Goal: Task Accomplishment & Management: Use online tool/utility

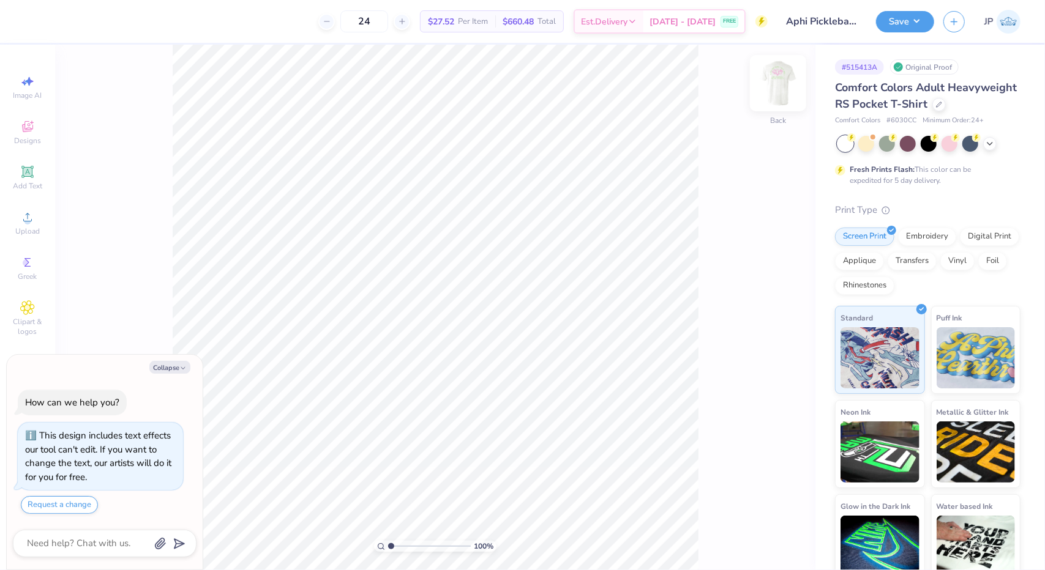
click at [787, 89] on img at bounding box center [777, 83] width 49 height 49
type textarea "x"
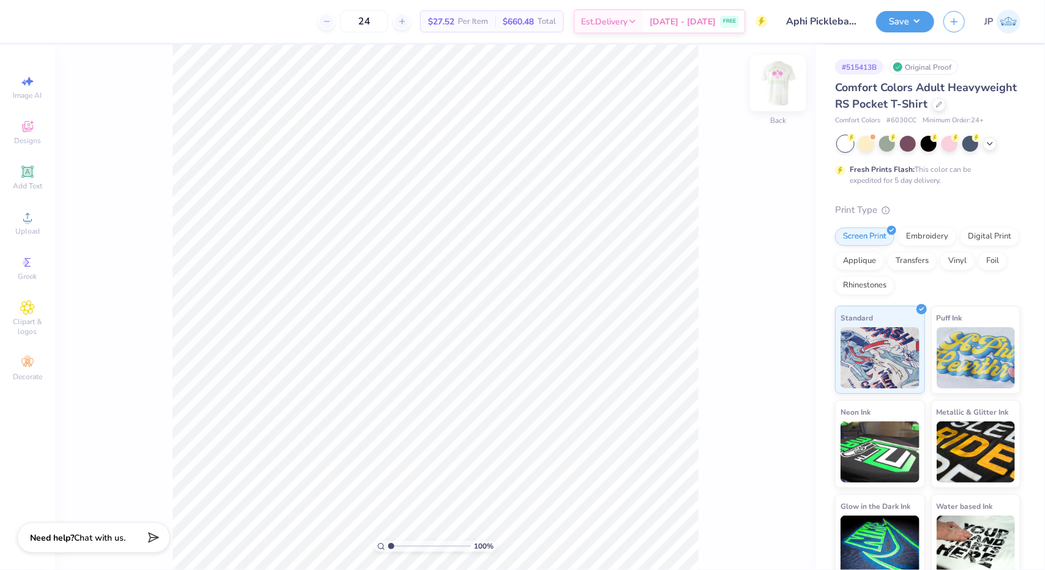
click at [773, 85] on img at bounding box center [777, 83] width 49 height 49
type input "1.06849300966646"
type input "3.62"
type input "1.15122607193461"
type input "11.31"
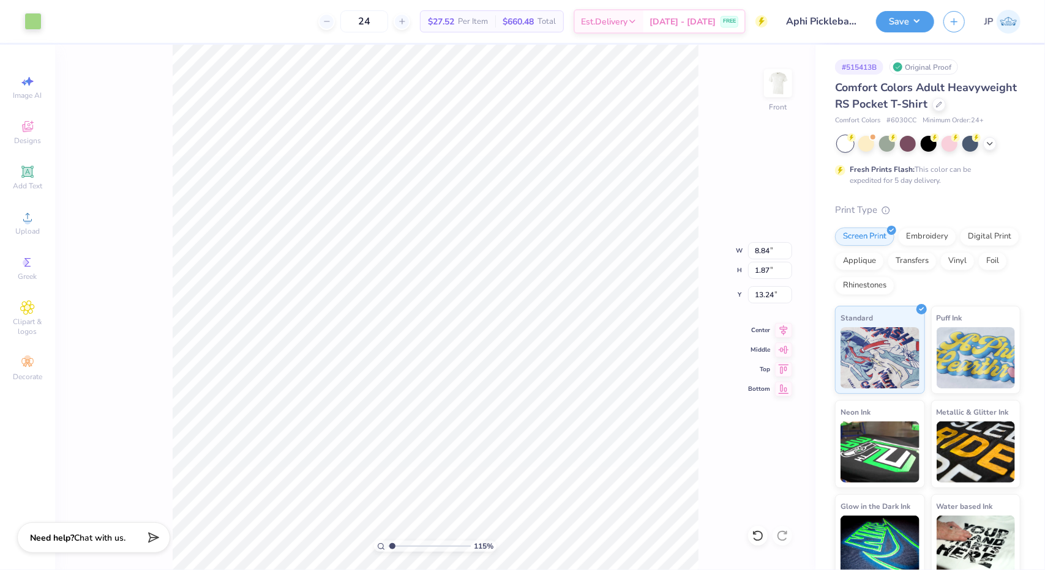
type input "2.39"
click at [755, 538] on icon at bounding box center [758, 536] width 12 height 12
type input "1.15122607193461"
type input "12.58"
type input "1.22083950872396"
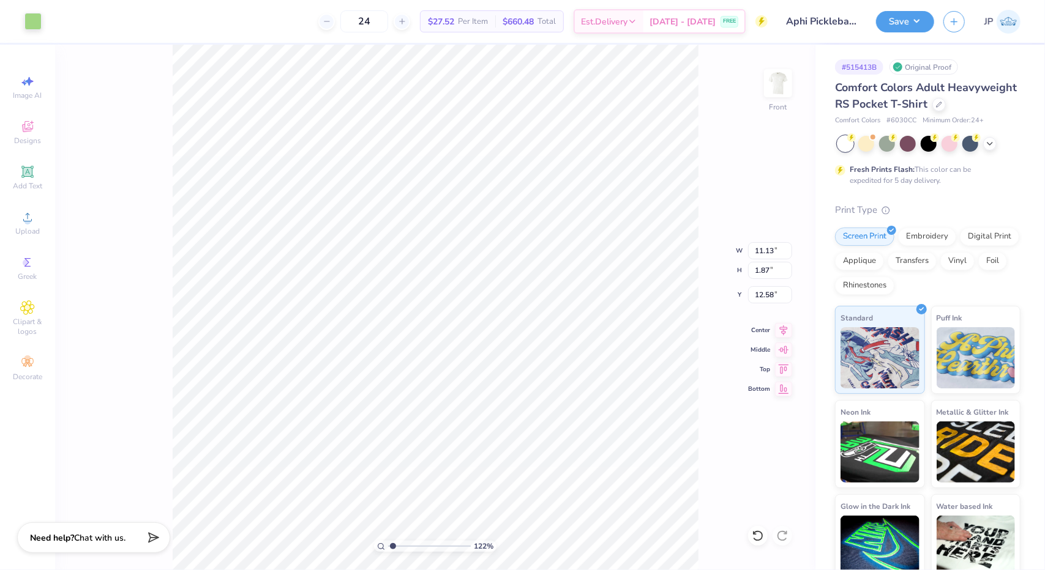
type input "9.89"
type input "1.66"
type input "12.78"
click at [788, 327] on icon at bounding box center [783, 328] width 17 height 15
type input "1.22083950872396"
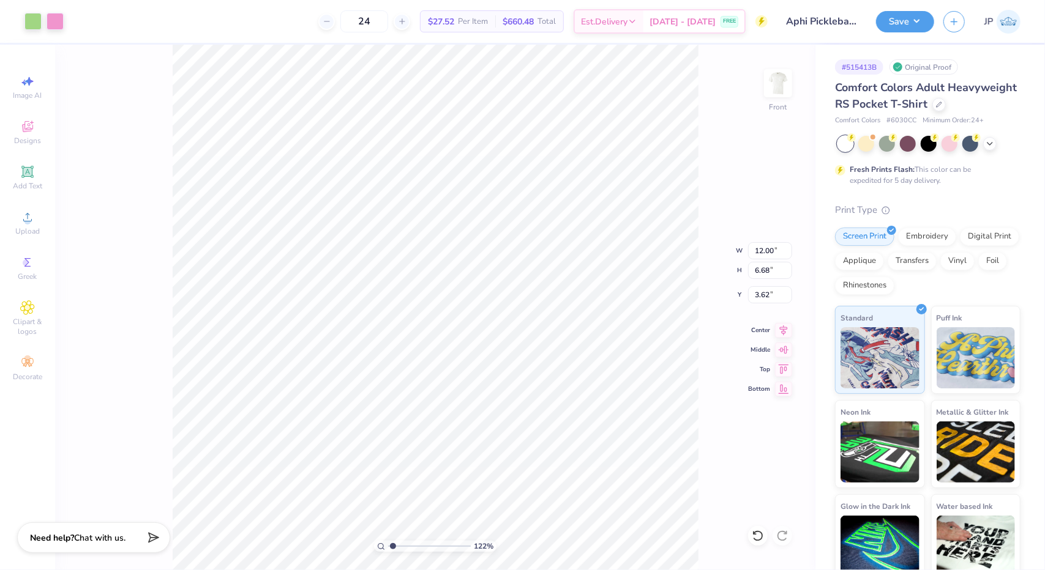
type input "3.65"
click at [764, 536] on div at bounding box center [758, 536] width 20 height 20
type input "1.22083950872396"
type input "3.62"
click at [764, 536] on icon at bounding box center [758, 536] width 12 height 12
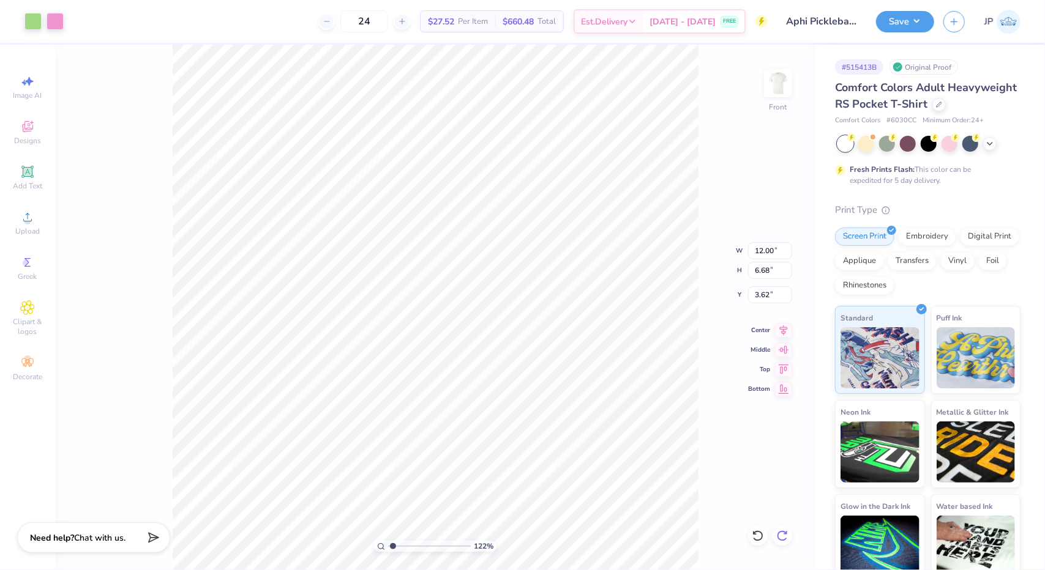
click at [776, 535] on icon at bounding box center [782, 536] width 12 height 12
click at [949, 151] on div at bounding box center [949, 143] width 16 height 16
type input "1.45441818481019"
type input "12.59"
click at [29, 21] on div at bounding box center [32, 20] width 17 height 17
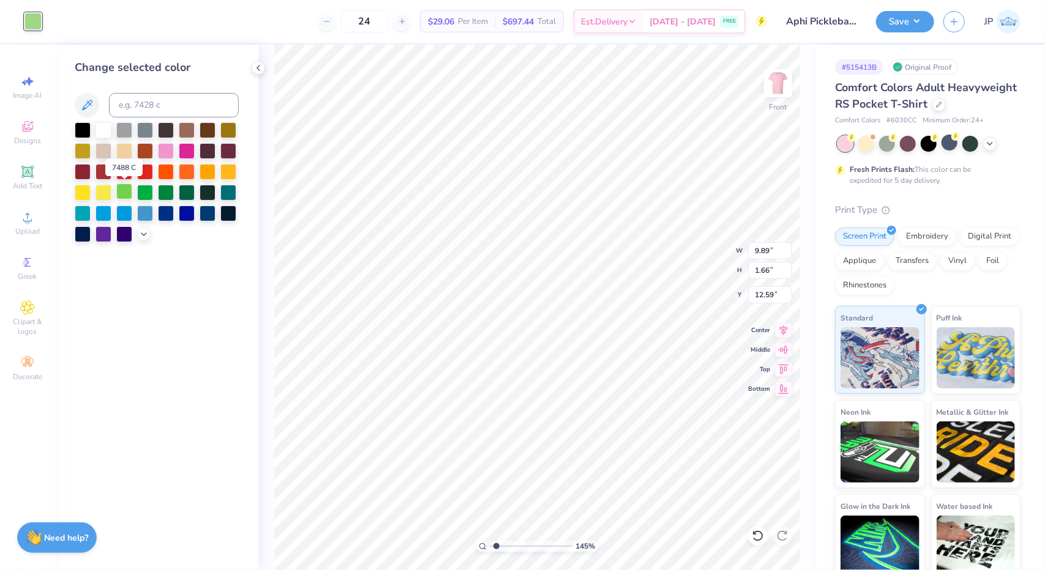
click at [124, 195] on div at bounding box center [124, 192] width 16 height 16
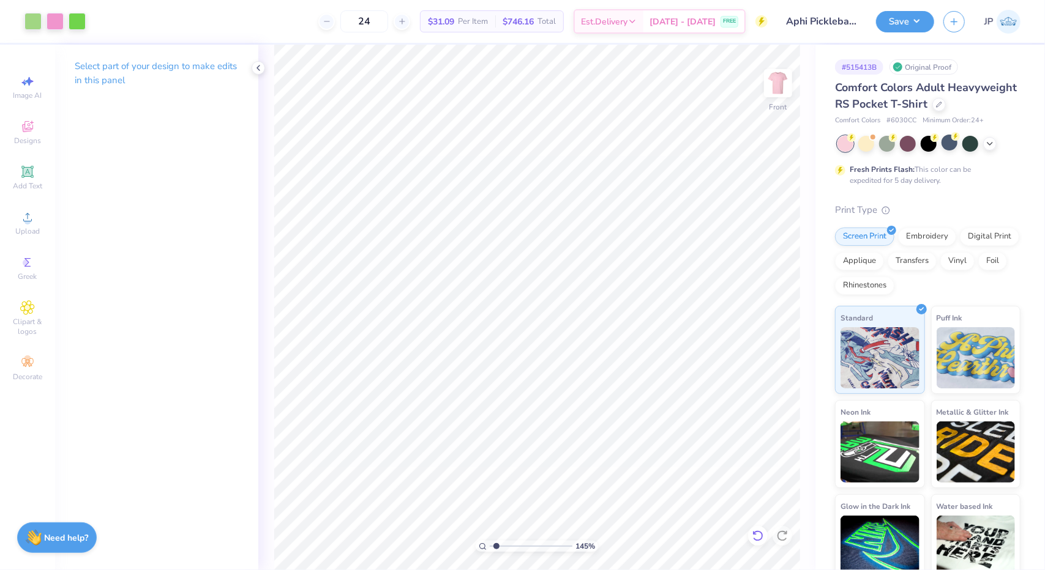
click at [757, 533] on icon at bounding box center [758, 536] width 12 height 12
click at [988, 144] on polyline at bounding box center [989, 142] width 5 height 2
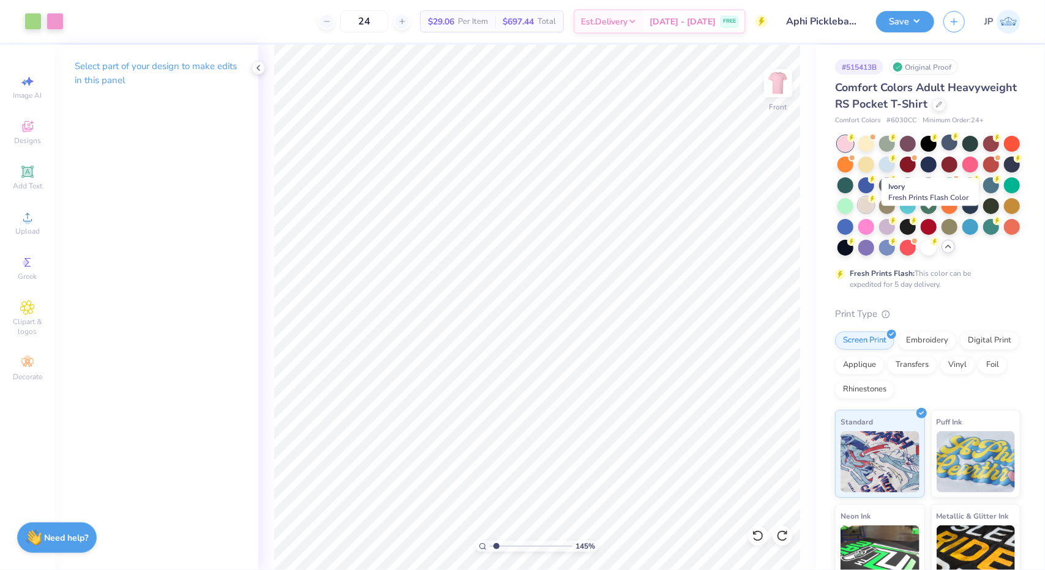
click at [874, 213] on div at bounding box center [866, 205] width 16 height 16
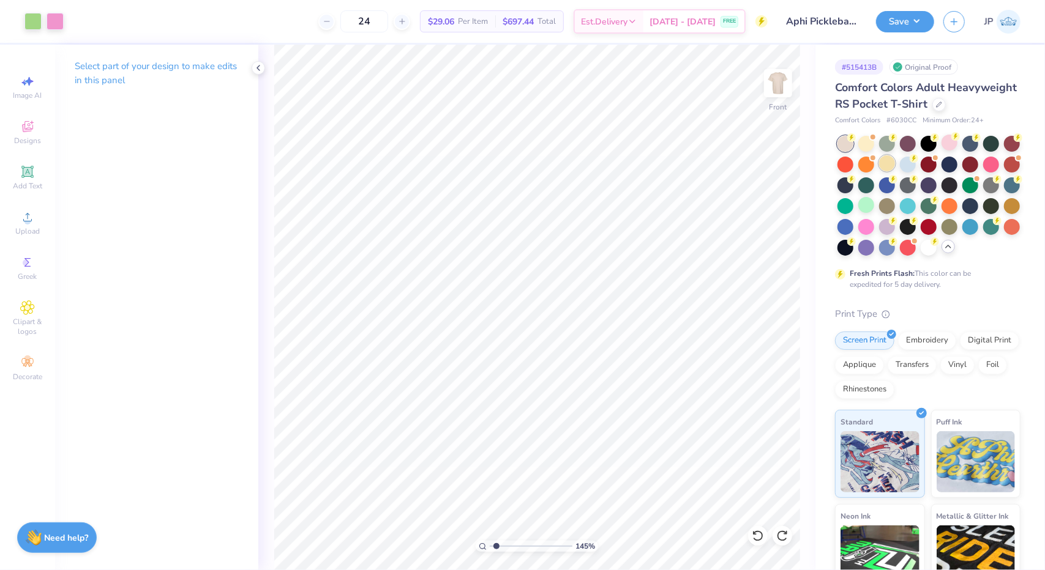
click at [903, 188] on div at bounding box center [928, 196] width 183 height 120
click at [895, 171] on div at bounding box center [887, 163] width 16 height 16
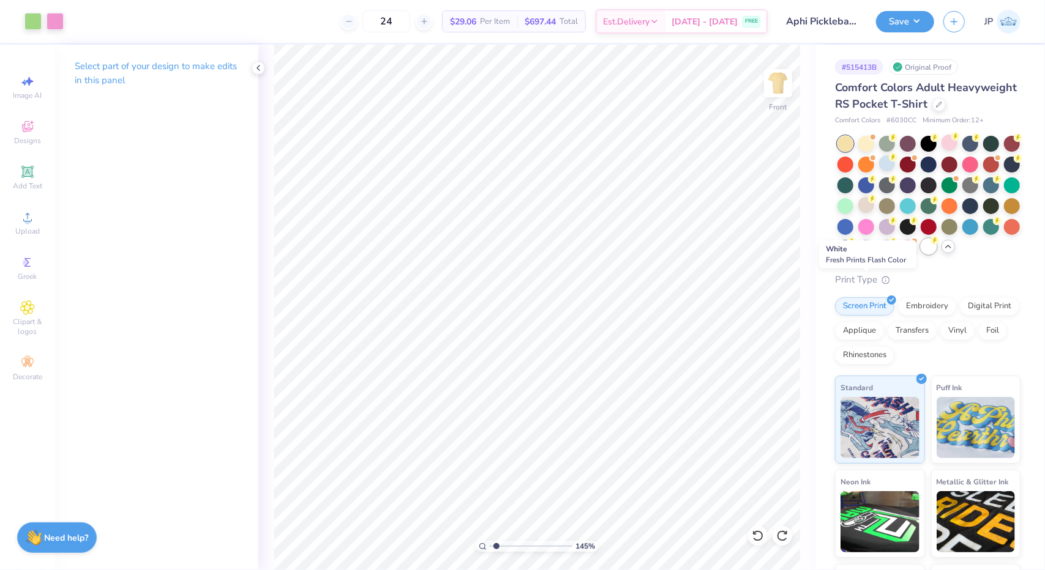
click at [921, 255] on div at bounding box center [929, 247] width 16 height 16
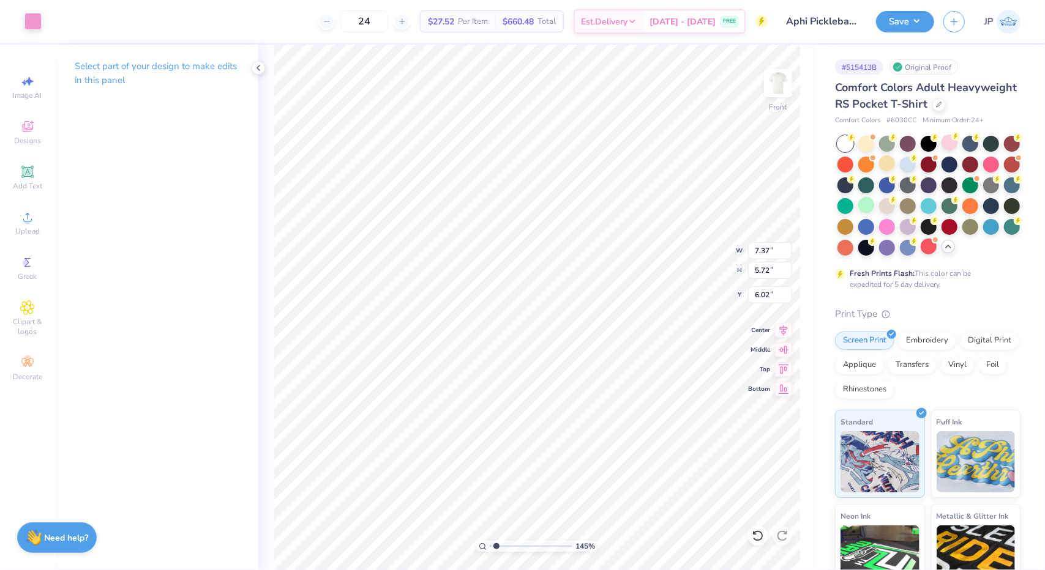
type input "1.45441818481019"
type input "16.89"
click at [753, 536] on icon at bounding box center [758, 536] width 12 height 12
type input "1.45441818481019"
type input "6.02"
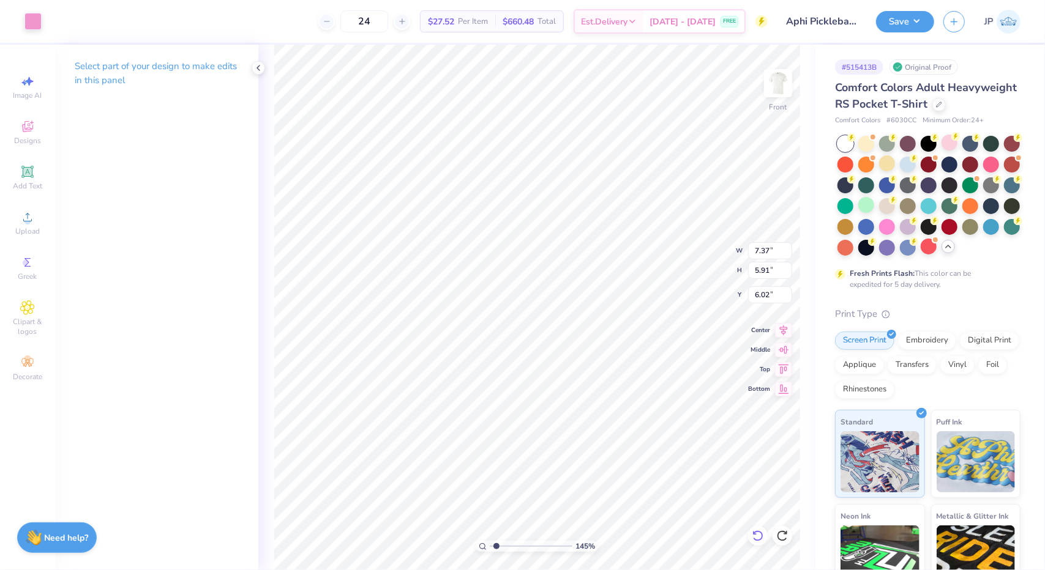
type input "1.45441818481019"
type input "18.48"
type input "1.45441818481019"
type input "4.30"
type input "1.45441818481019"
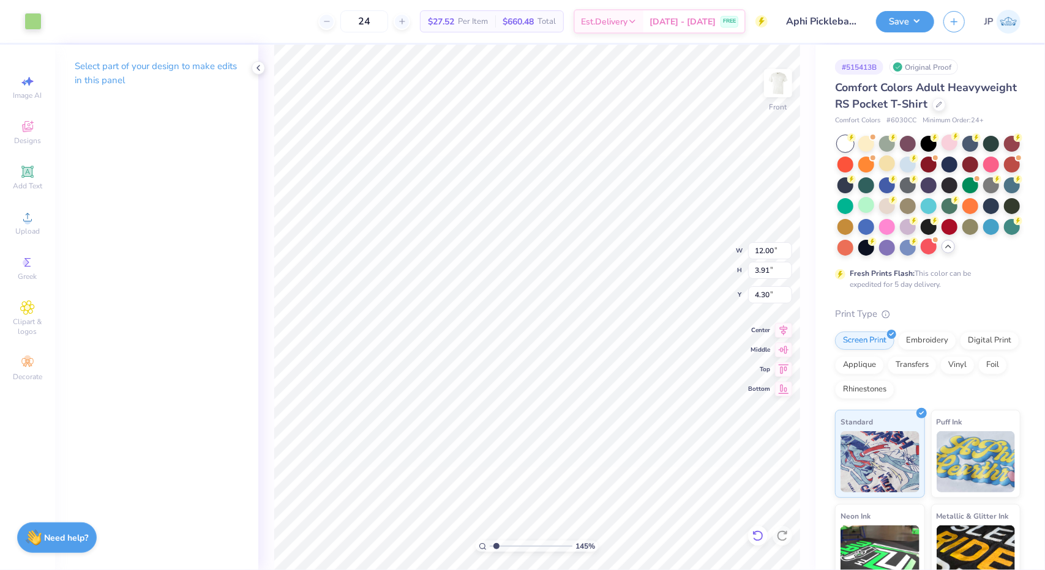
type input "11.43"
type input "3.72"
type input "4.49"
click at [783, 330] on icon at bounding box center [783, 328] width 17 height 15
type input "1.45441818481019"
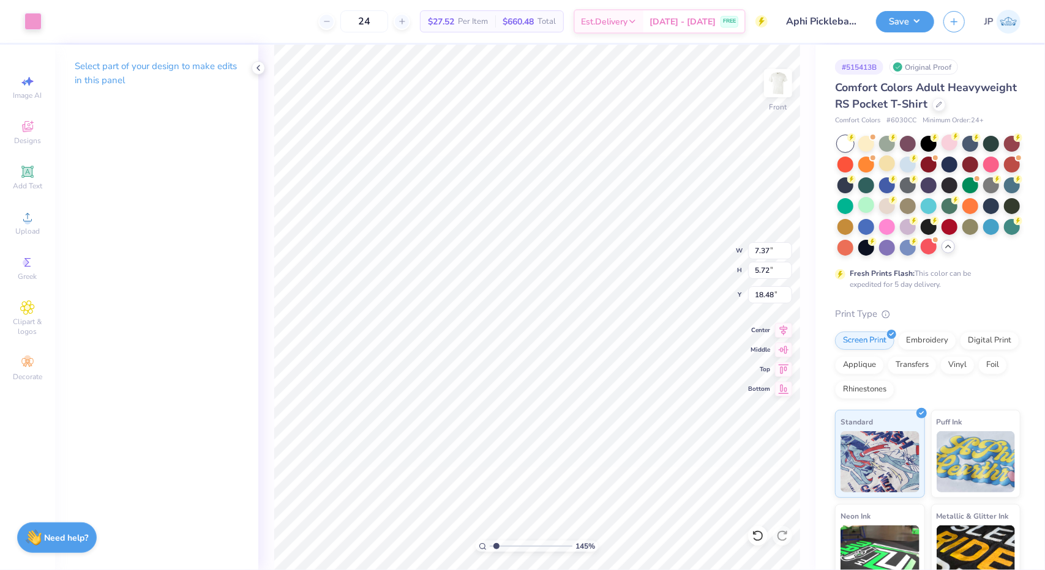
type input "6.55"
click at [782, 331] on icon at bounding box center [784, 329] width 8 height 10
type input "1.04075848862279"
type input "13.14"
click at [758, 530] on icon at bounding box center [758, 536] width 12 height 12
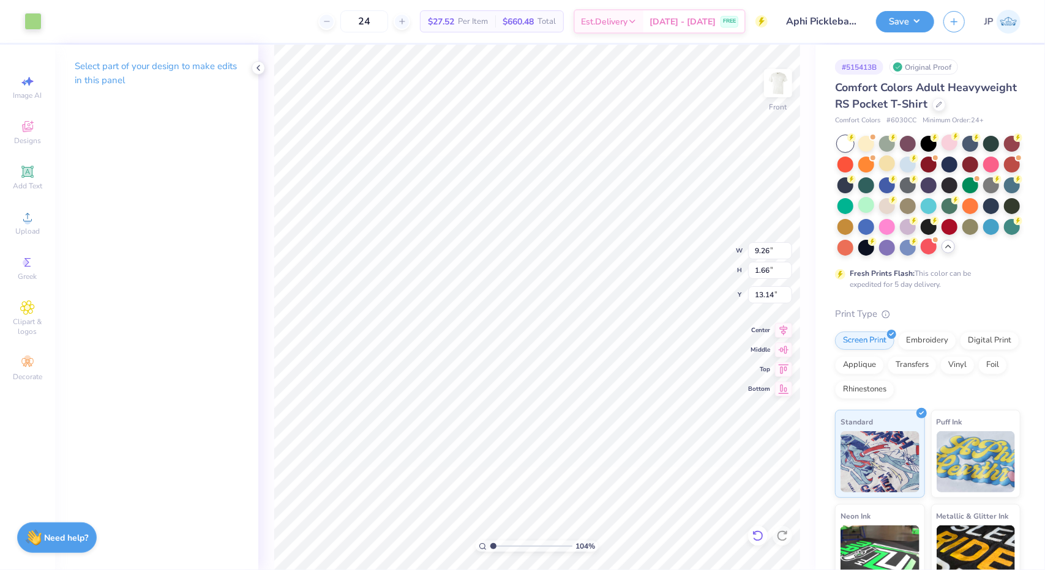
type input "1.04075848862279"
type input "12.59"
type input "1.04075848862279"
type input "16.33"
type input "1.04075848862279"
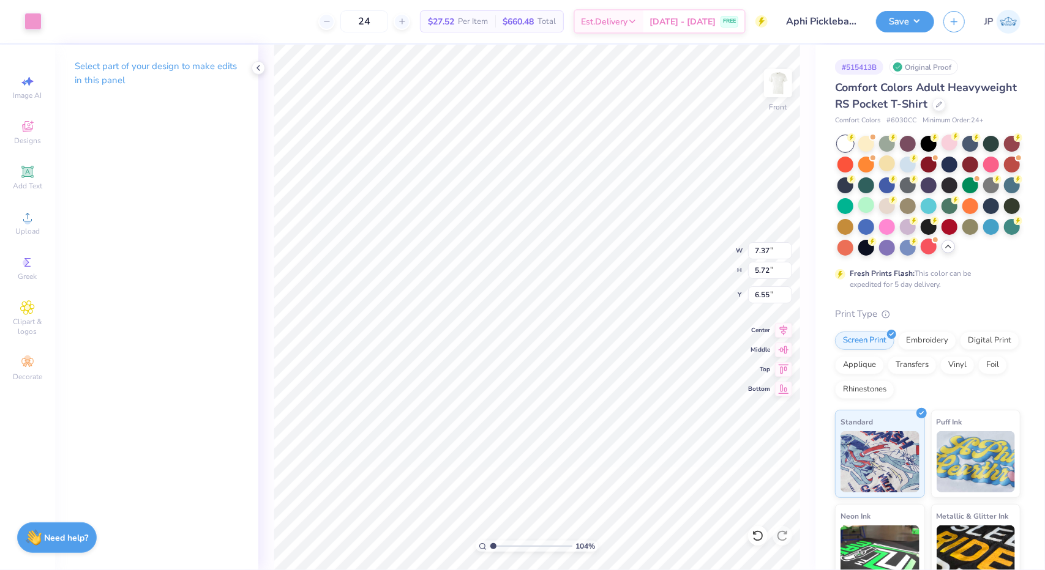
type input "6.17"
click at [760, 534] on icon at bounding box center [758, 536] width 12 height 12
type input "1.04075848862279"
type input "12.96"
click at [781, 329] on icon at bounding box center [783, 328] width 17 height 15
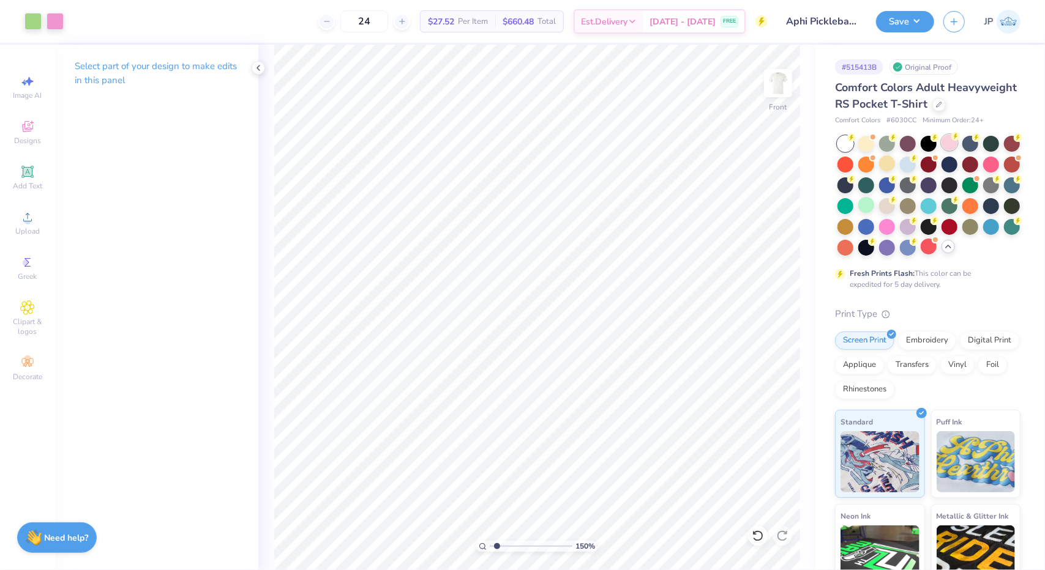
click at [954, 141] on g at bounding box center [955, 136] width 9 height 9
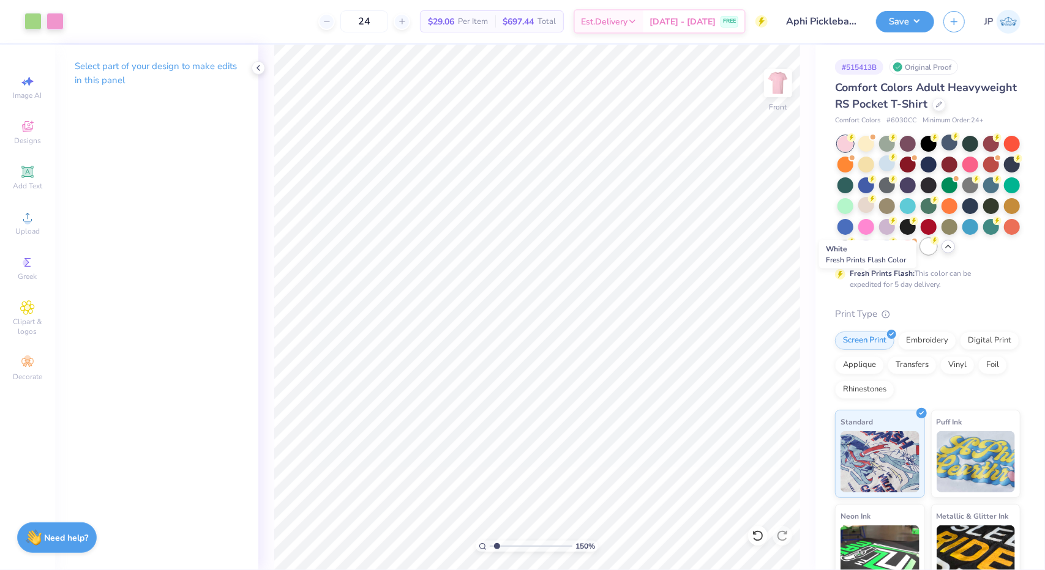
click at [921, 255] on div at bounding box center [929, 247] width 16 height 16
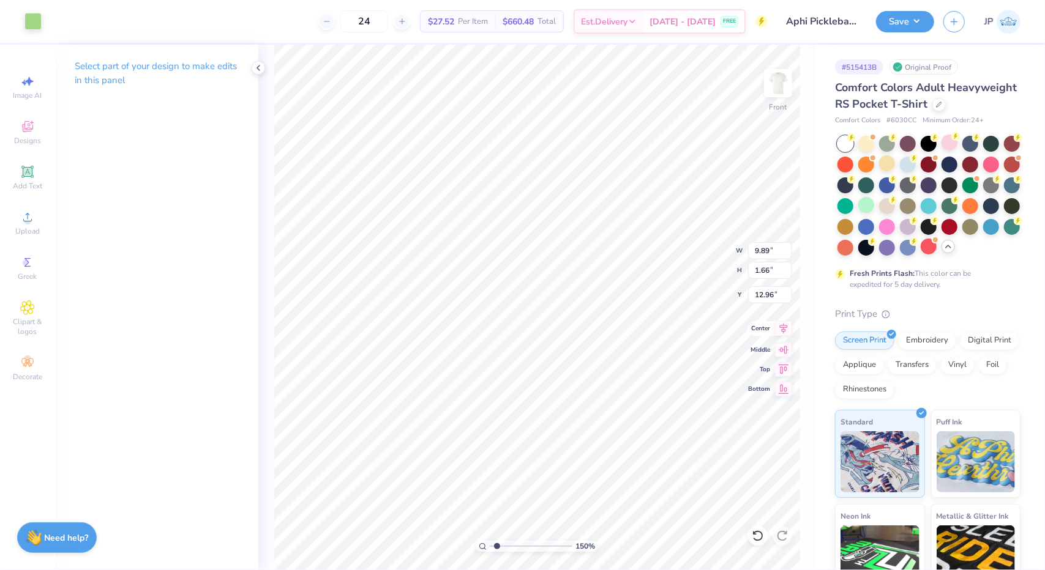
click at [790, 327] on icon at bounding box center [783, 328] width 17 height 15
type input "1.50436014022222"
type input "13.75"
click at [760, 531] on icon at bounding box center [758, 536] width 12 height 12
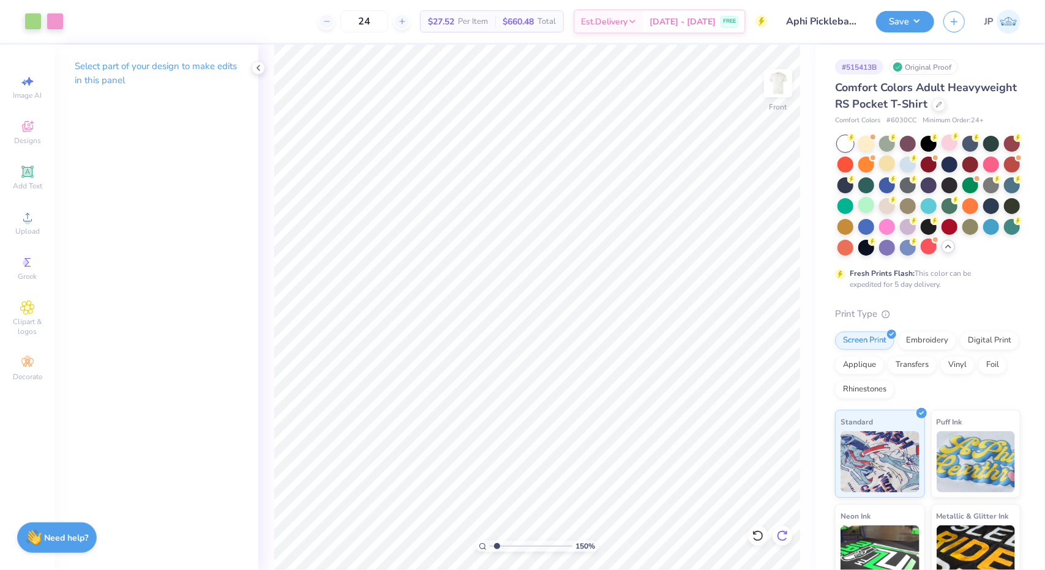
click at [786, 536] on icon at bounding box center [782, 536] width 12 height 12
drag, startPoint x: 496, startPoint y: 548, endPoint x: 440, endPoint y: 561, distance: 57.3
type input "1"
click at [490, 552] on input "range" at bounding box center [531, 546] width 83 height 11
click at [782, 329] on icon at bounding box center [784, 329] width 8 height 10
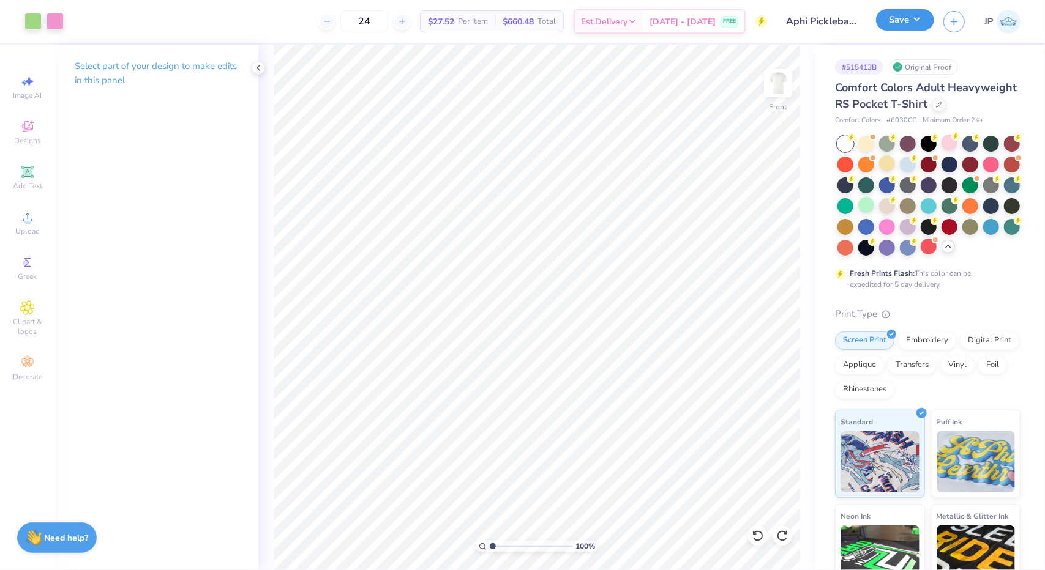
click at [911, 23] on button "Save" at bounding box center [905, 19] width 58 height 21
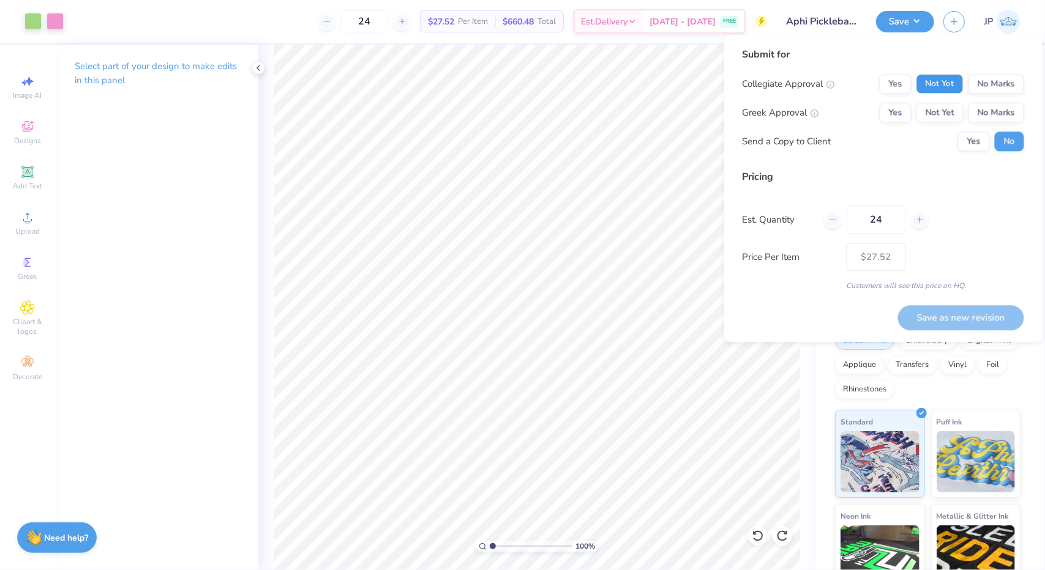
click at [950, 83] on button "Not Yet" at bounding box center [939, 84] width 47 height 20
click at [951, 115] on button "Not Yet" at bounding box center [939, 113] width 47 height 20
click at [971, 316] on button "Save as new revision" at bounding box center [961, 317] width 126 height 25
type input "– –"
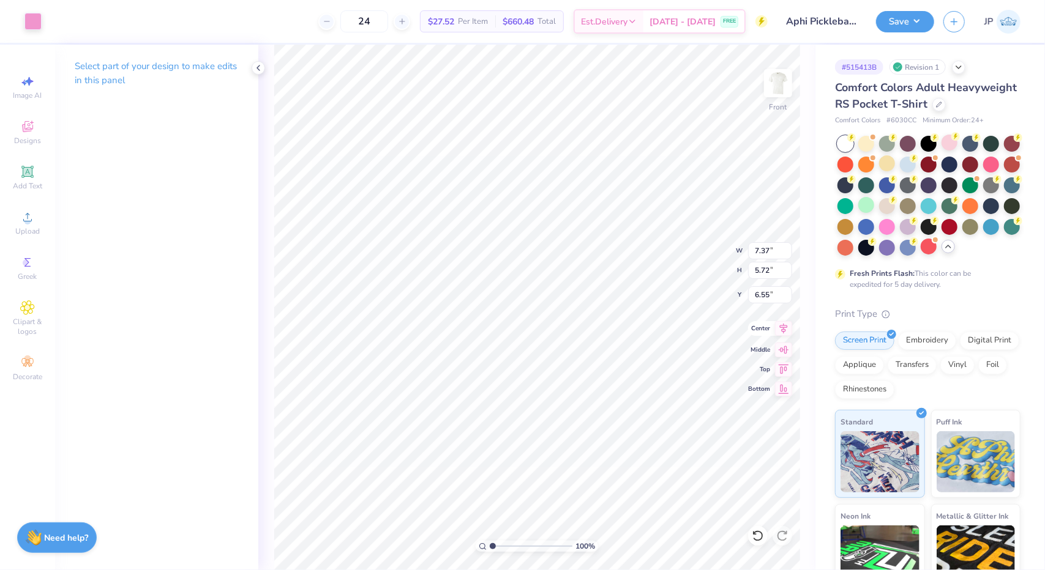
click at [783, 336] on div "100 % Front W 7.37 7.37 " H 5.72 5.72 " Y 6.55 6.55 " Center Middle Top Bottom" at bounding box center [536, 308] width 557 height 526
click at [925, 21] on button "Save" at bounding box center [905, 19] width 58 height 21
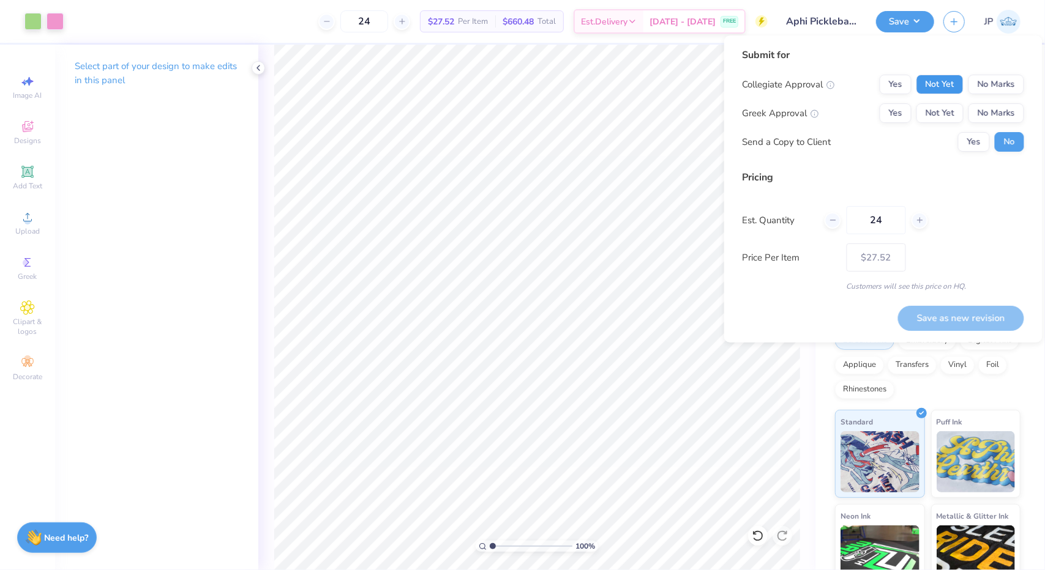
click at [952, 78] on button "Not Yet" at bounding box center [939, 85] width 47 height 20
click at [945, 105] on button "Not Yet" at bounding box center [939, 113] width 47 height 20
click at [962, 315] on button "Save as new revision" at bounding box center [961, 318] width 126 height 25
type input "$27.52"
